Goal: Information Seeking & Learning: Learn about a topic

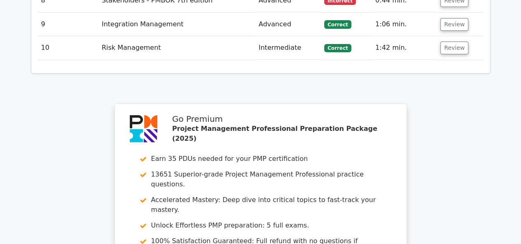
scroll to position [1442, 0]
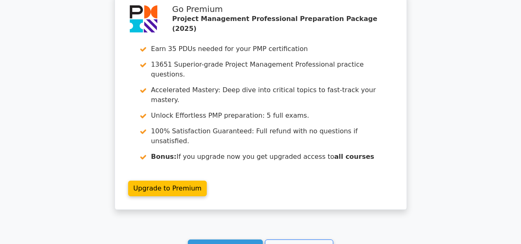
scroll to position [1525, 0]
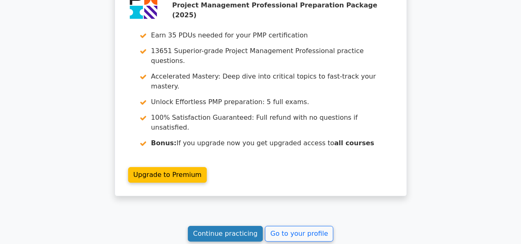
click at [199, 226] on link "Continue practicing" at bounding box center [225, 234] width 75 height 16
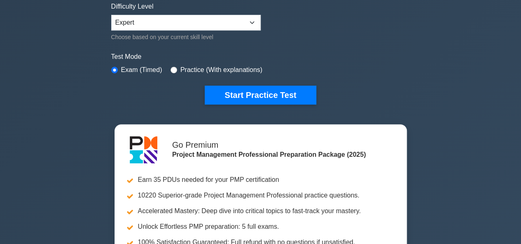
scroll to position [288, 0]
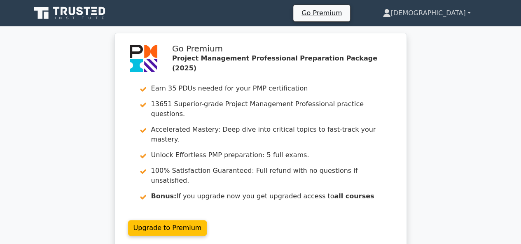
click at [459, 12] on link "[DEMOGRAPHIC_DATA]" at bounding box center [427, 13] width 128 height 16
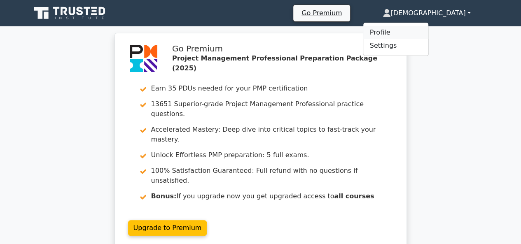
click at [429, 29] on link "Profile" at bounding box center [395, 32] width 65 height 13
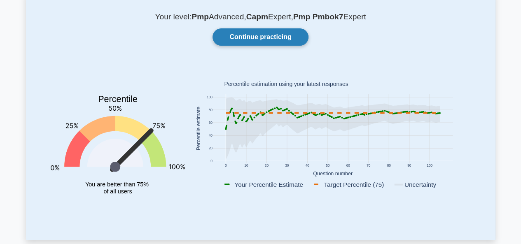
scroll to position [41, 0]
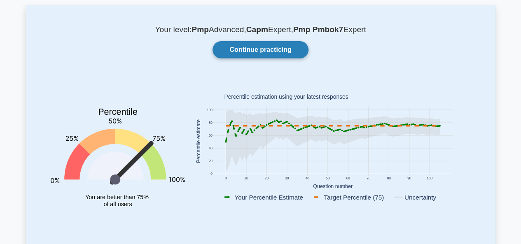
click at [278, 51] on link "Continue practicing" at bounding box center [261, 49] width 96 height 17
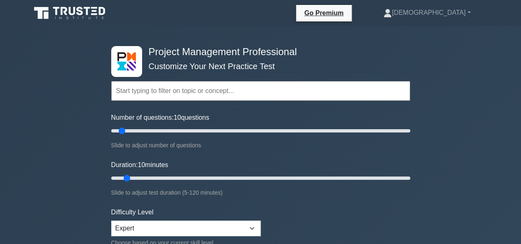
click at [232, 86] on input "text" at bounding box center [260, 91] width 299 height 20
paste input "[URL][DOMAIN_NAME]"
type input "[URL][DOMAIN_NAME]"
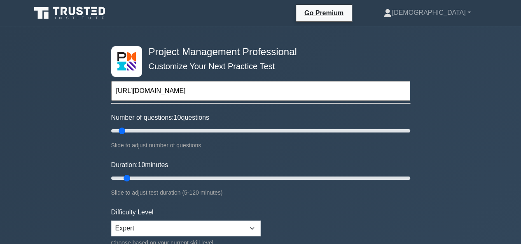
drag, startPoint x: 353, startPoint y: 89, endPoint x: 99, endPoint y: 89, distance: 253.8
type input "m"
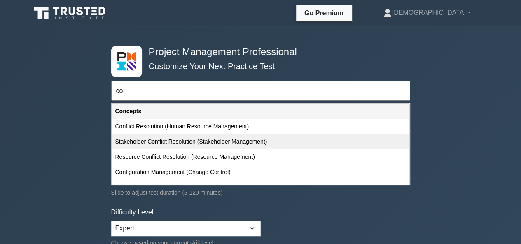
type input "c"
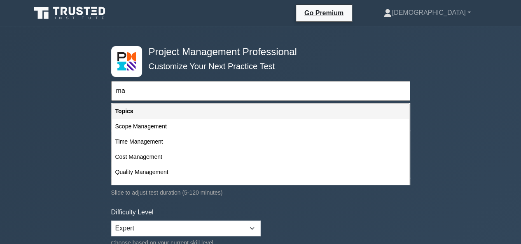
type input "m"
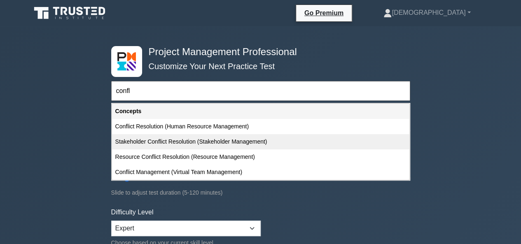
click at [234, 145] on div "Stakeholder Conflict Resolution (Stakeholder Management)" at bounding box center [261, 141] width 298 height 15
type input "Stakeholder Conflict Resolution (Stakeholder Management)"
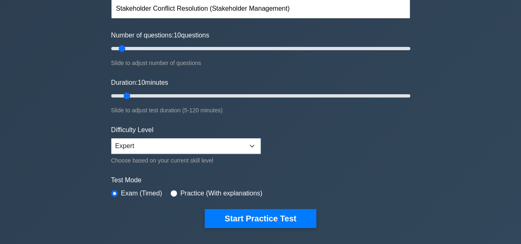
scroll to position [124, 0]
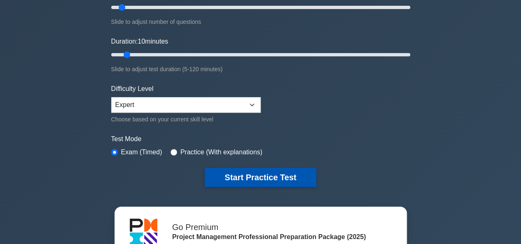
click at [227, 173] on button "Start Practice Test" at bounding box center [260, 177] width 111 height 19
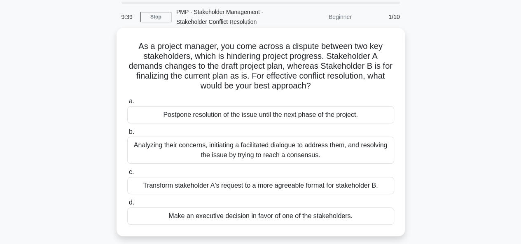
scroll to position [41, 0]
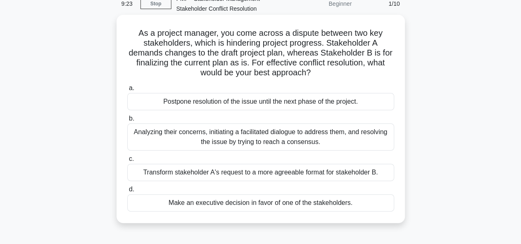
click at [218, 136] on div "Analyzing their concerns, initiating a facilitated dialogue to address them, an…" at bounding box center [260, 137] width 267 height 27
click at [127, 122] on input "b. Analyzing their concerns, initiating a facilitated dialogue to address them,…" at bounding box center [127, 118] width 0 height 5
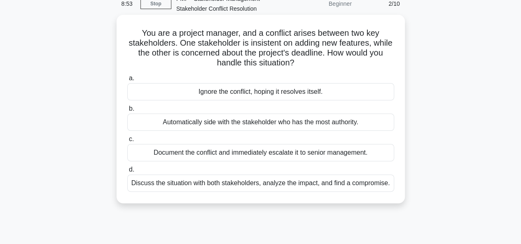
click at [246, 183] on div "Discuss the situation with both stakeholders, analyze the impact, and find a co…" at bounding box center [260, 183] width 267 height 17
click at [127, 173] on input "d. Discuss the situation with both stakeholders, analyze the impact, and find a…" at bounding box center [127, 169] width 0 height 5
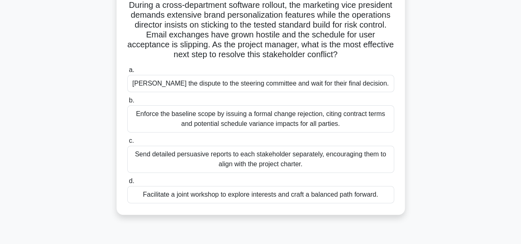
scroll to position [82, 0]
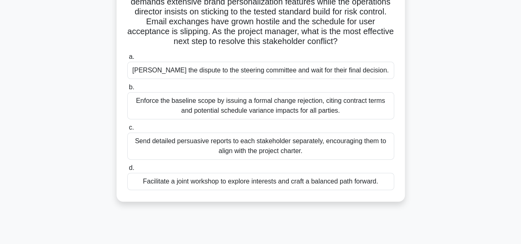
click at [214, 185] on div "Facilitate a joint workshop to explore interests and craft a balanced path forw…" at bounding box center [260, 181] width 267 height 17
click at [127, 171] on input "d. Facilitate a joint workshop to explore interests and craft a balanced path f…" at bounding box center [127, 168] width 0 height 5
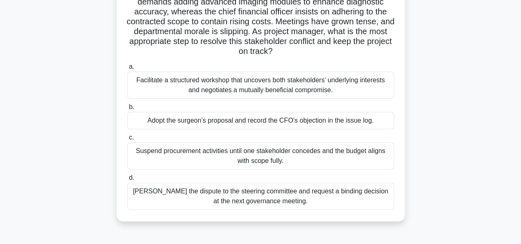
click at [270, 89] on div "Facilitate a structured workshop that uncovers both stakeholders’ underlying in…" at bounding box center [260, 85] width 267 height 27
click at [127, 70] on input "a. Facilitate a structured workshop that uncovers both stakeholders’ underlying…" at bounding box center [127, 66] width 0 height 5
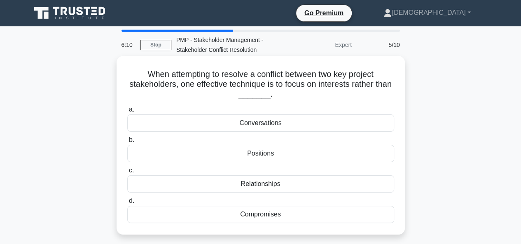
scroll to position [41, 0]
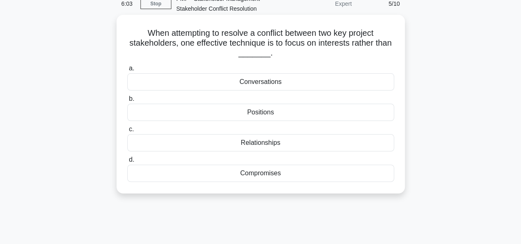
click at [251, 113] on div "Positions" at bounding box center [260, 112] width 267 height 17
click at [127, 102] on input "b. Positions" at bounding box center [127, 98] width 0 height 5
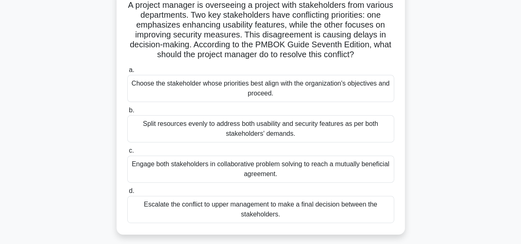
scroll to position [82, 0]
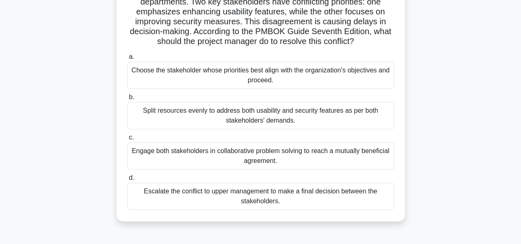
click at [207, 80] on div "Choose the stakeholder whose priorities best align with the organization's obje…" at bounding box center [260, 75] width 267 height 27
click at [127, 60] on input "a. Choose the stakeholder whose priorities best align with the organization's o…" at bounding box center [127, 56] width 0 height 5
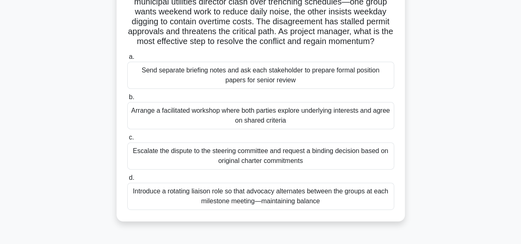
click at [169, 128] on div "Arrange a facilitated workshop where both parties explore underlying interests …" at bounding box center [260, 115] width 267 height 27
click at [127, 100] on input "b. Arrange a facilitated workshop where both parties explore underlying interes…" at bounding box center [127, 97] width 0 height 5
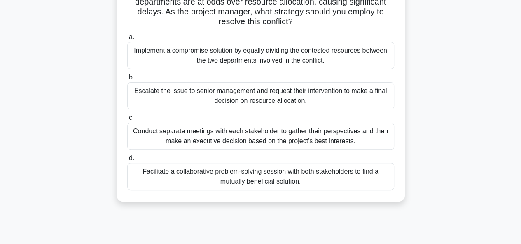
scroll to position [124, 0]
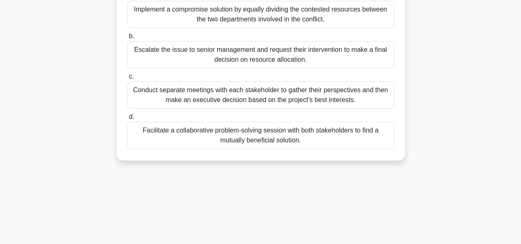
click at [240, 98] on div "Conduct separate meetings with each stakeholder to gather their perspectives an…" at bounding box center [260, 95] width 267 height 27
click at [127, 80] on input "c. Conduct separate meetings with each stakeholder to gather their perspectives…" at bounding box center [127, 76] width 0 height 5
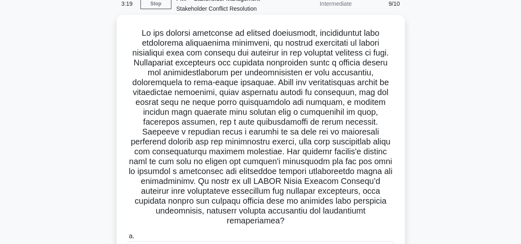
scroll to position [0, 0]
